Goal: Information Seeking & Learning: Learn about a topic

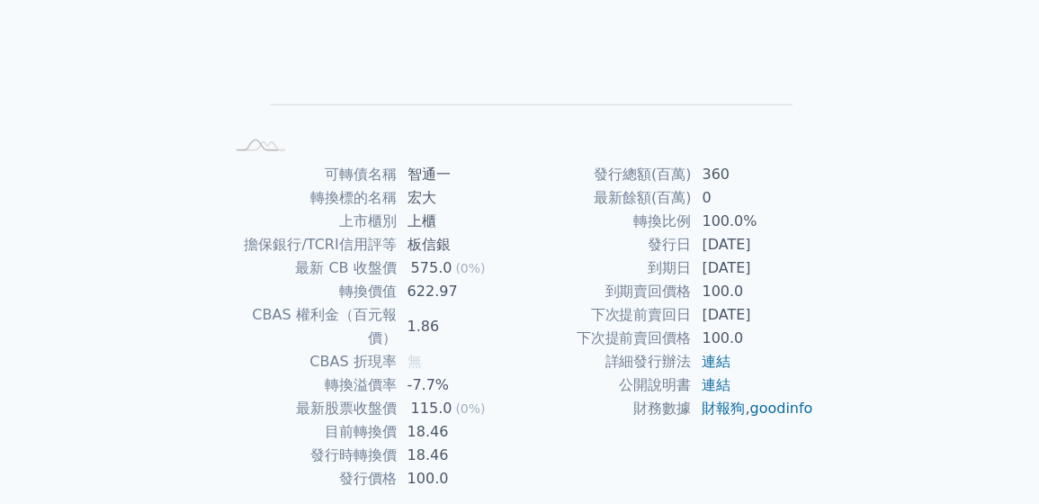
scroll to position [288, 0]
drag, startPoint x: 343, startPoint y: 314, endPoint x: 479, endPoint y: 328, distance: 136.5
click at [469, 327] on tbody "可轉債名稱 智通一 轉換標的名稱 宏大 上市櫃別 上櫃 擔保銀行/TCRI信用評等 板信銀 最新 CB 收盤價 575.0 (0%) 轉換價值 622.97 …" at bounding box center [372, 326] width 295 height 328
click at [479, 349] on td "無" at bounding box center [458, 360] width 123 height 23
drag, startPoint x: 697, startPoint y: 325, endPoint x: 729, endPoint y: 324, distance: 31.5
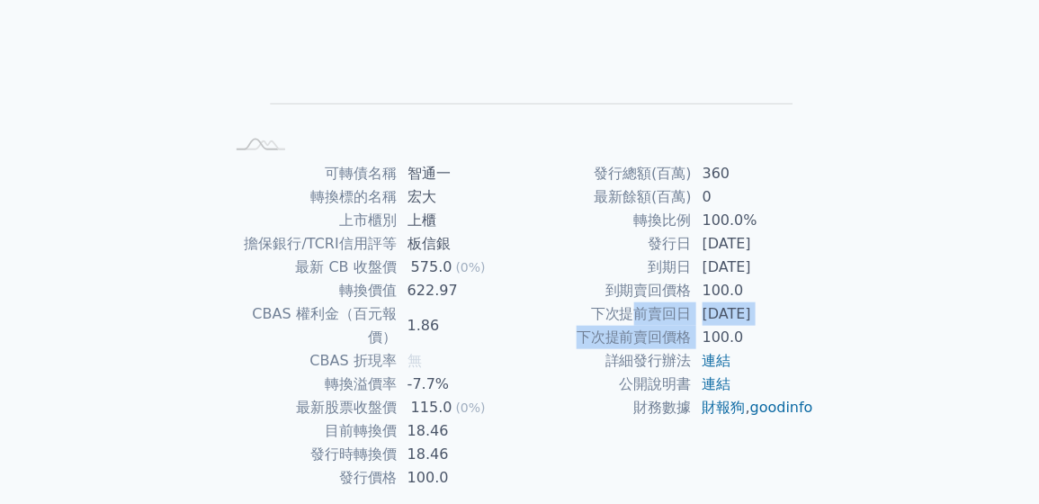
click at [729, 324] on tr "下次提前賣回日 [DATE]" at bounding box center [667, 313] width 295 height 23
click at [745, 320] on td "[DATE]" at bounding box center [753, 313] width 123 height 23
click at [807, 269] on td "[DATE]" at bounding box center [753, 267] width 123 height 23
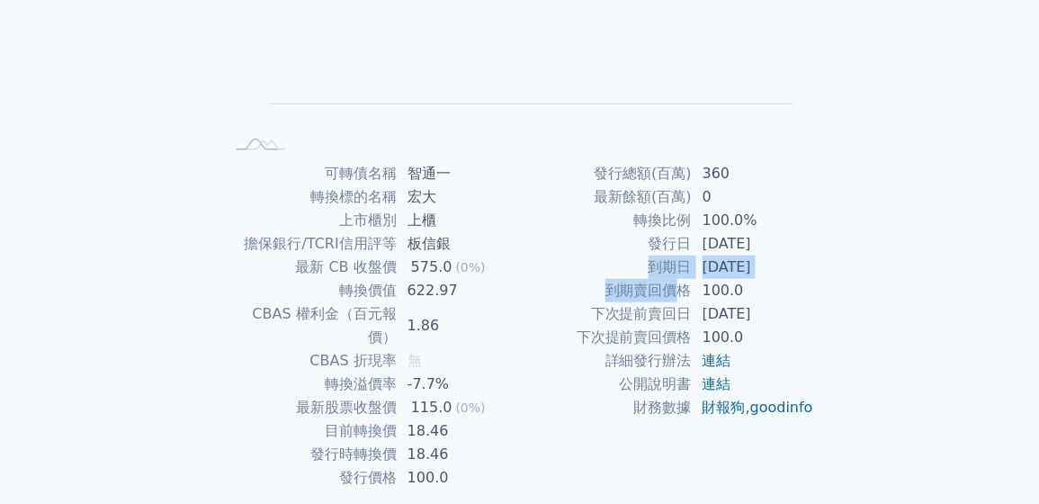
drag, startPoint x: 633, startPoint y: 277, endPoint x: 765, endPoint y: 313, distance: 137.1
click at [732, 306] on tbody "發行總額(百萬) 360 最新餘額(百萬) 0 轉換比例 100.0% 發行日 [DATE] 到期日 [DATE] 到期賣回價格 100.0 下次提前賣回日 …" at bounding box center [667, 290] width 295 height 257
click at [766, 314] on td "[DATE]" at bounding box center [753, 313] width 123 height 23
